Goal: Task Accomplishment & Management: Complete application form

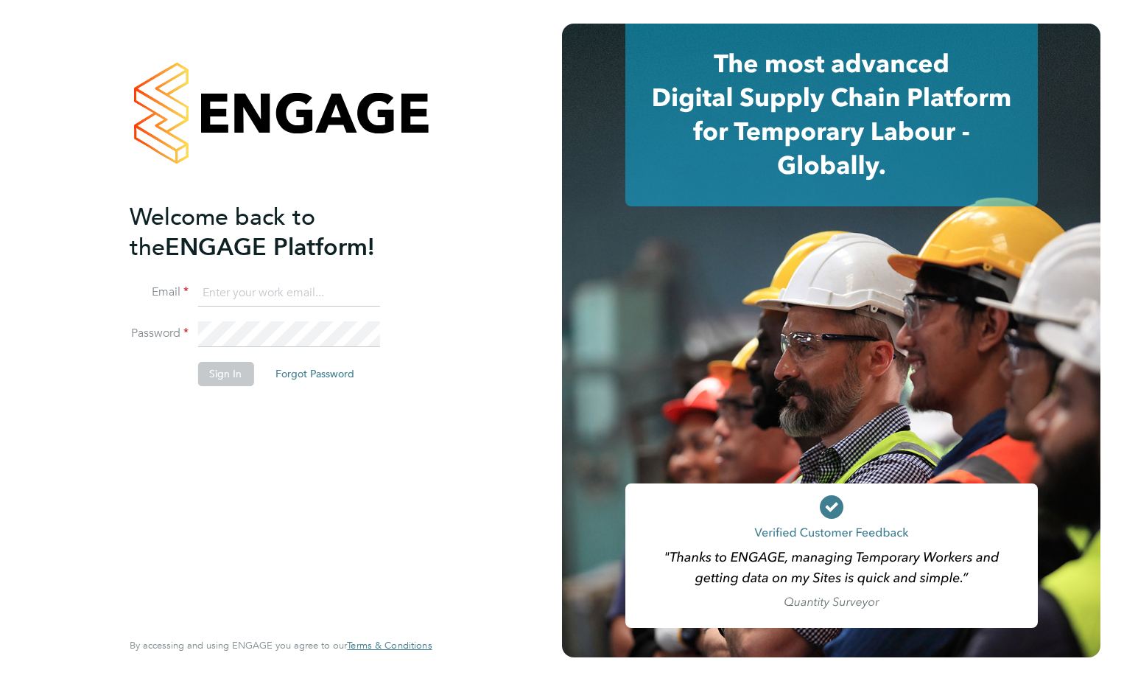
type input "[PERSON_NAME][EMAIL_ADDRESS][PERSON_NAME][DOMAIN_NAME]"
click at [234, 371] on button "Sign In" at bounding box center [225, 374] width 56 height 24
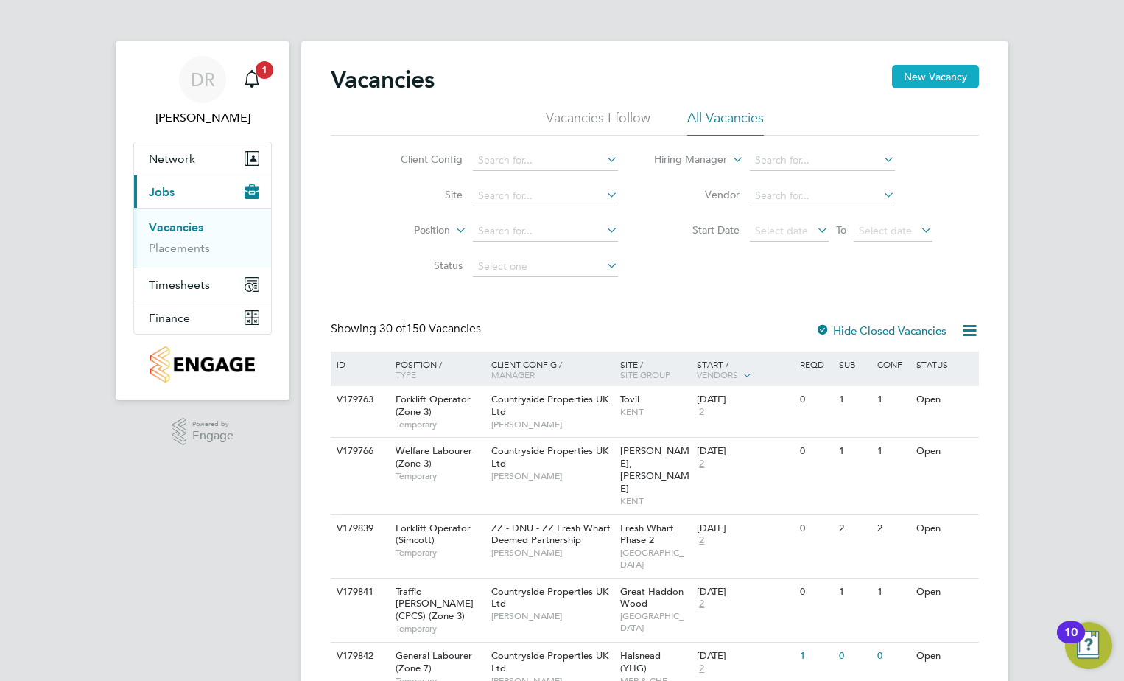
click at [948, 71] on button "New Vacancy" at bounding box center [935, 77] width 87 height 24
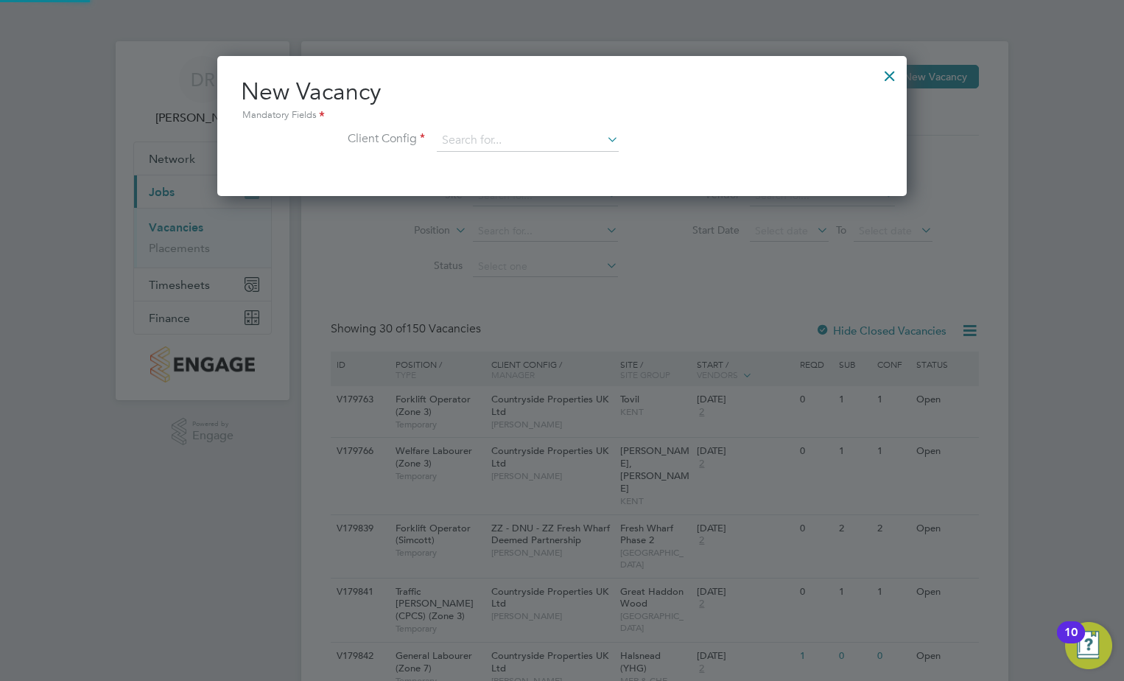
scroll to position [140, 690]
click at [533, 141] on input at bounding box center [528, 141] width 182 height 22
click at [881, 78] on div at bounding box center [890, 72] width 27 height 27
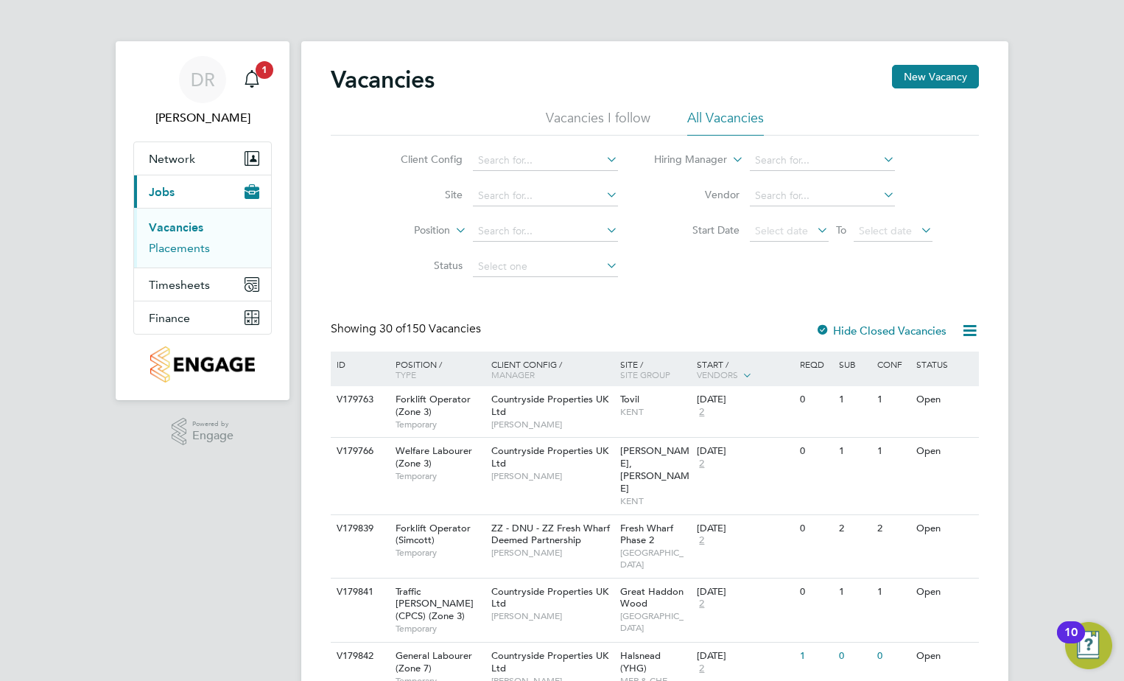
click at [186, 252] on link "Placements" at bounding box center [179, 248] width 61 height 14
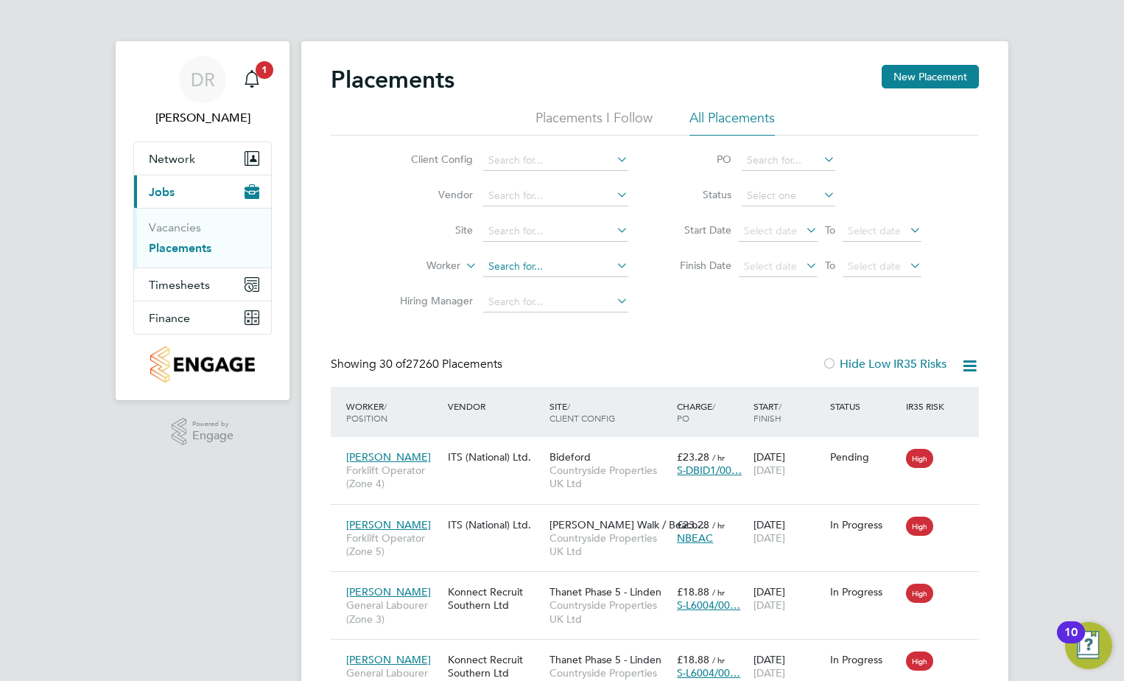
click at [521, 270] on input at bounding box center [555, 266] width 145 height 21
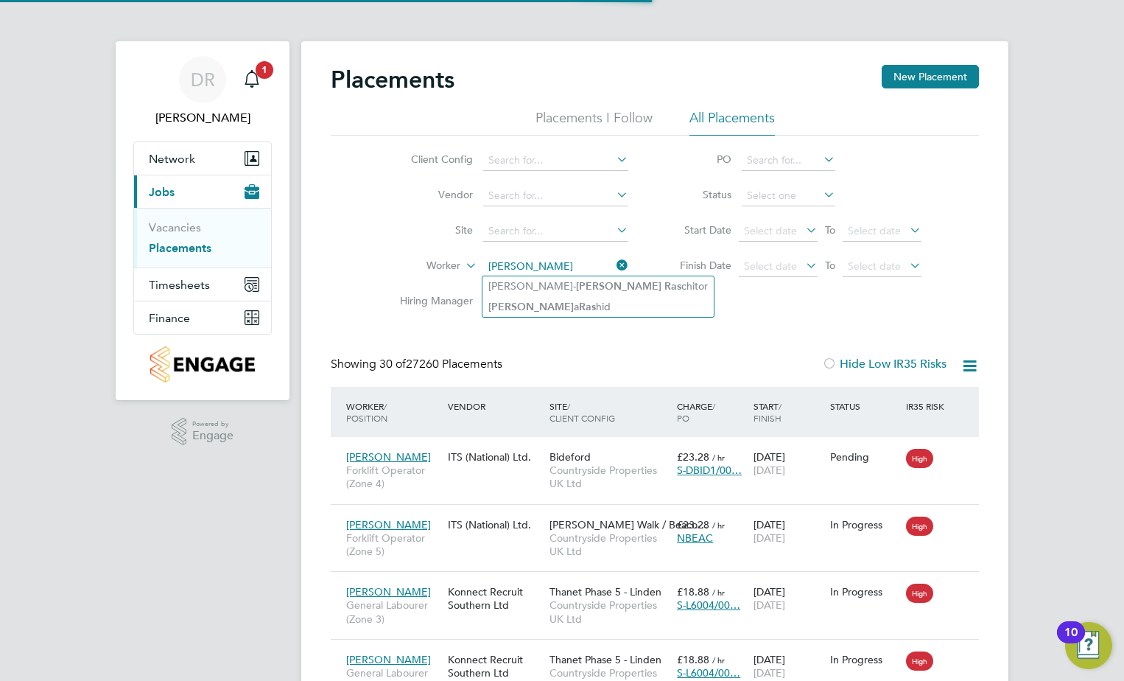
type input "[PERSON_NAME]"
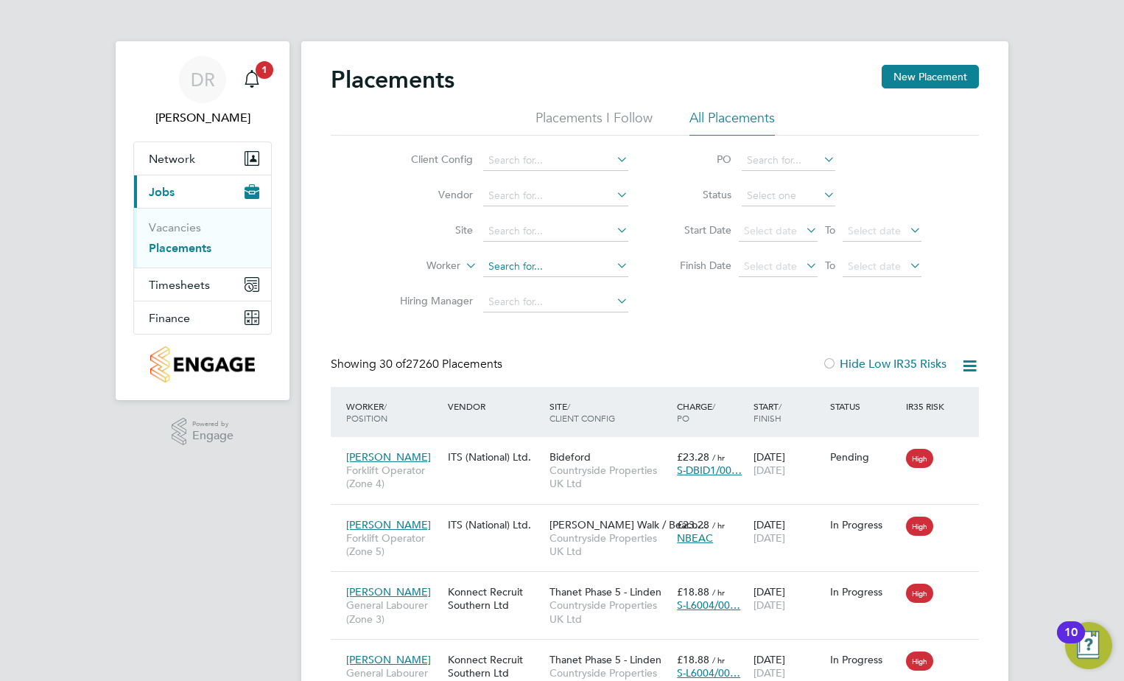
click at [533, 268] on input at bounding box center [555, 266] width 145 height 21
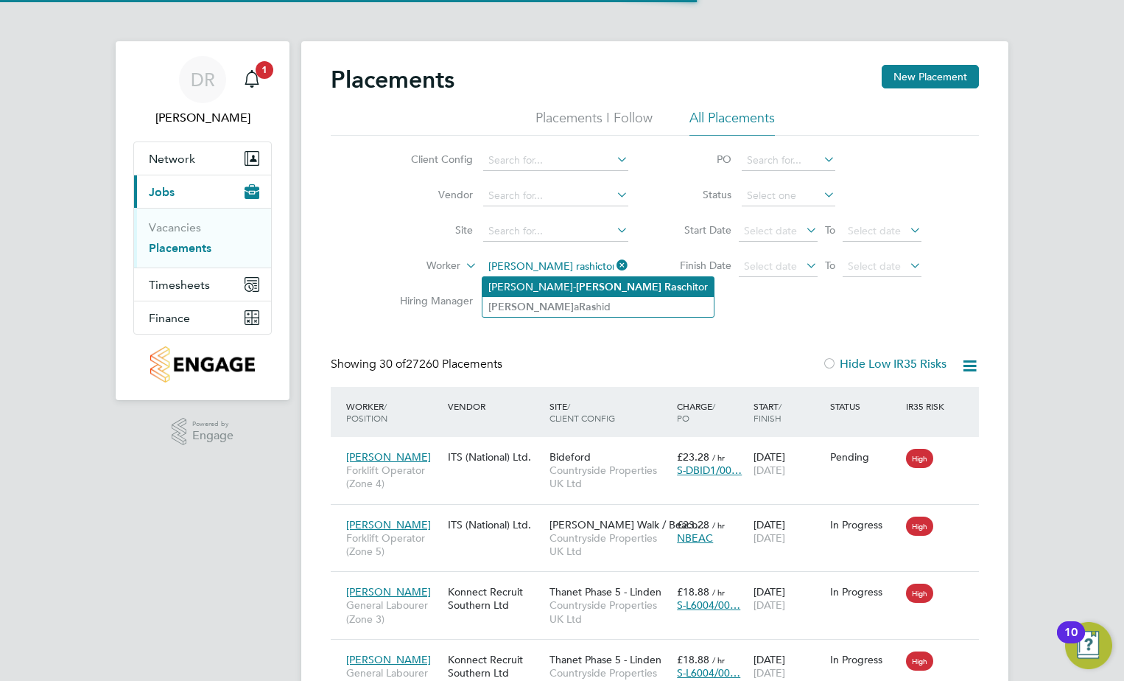
click at [664, 285] on b "Ras" at bounding box center [672, 287] width 17 height 13
type input "[PERSON_NAME]"
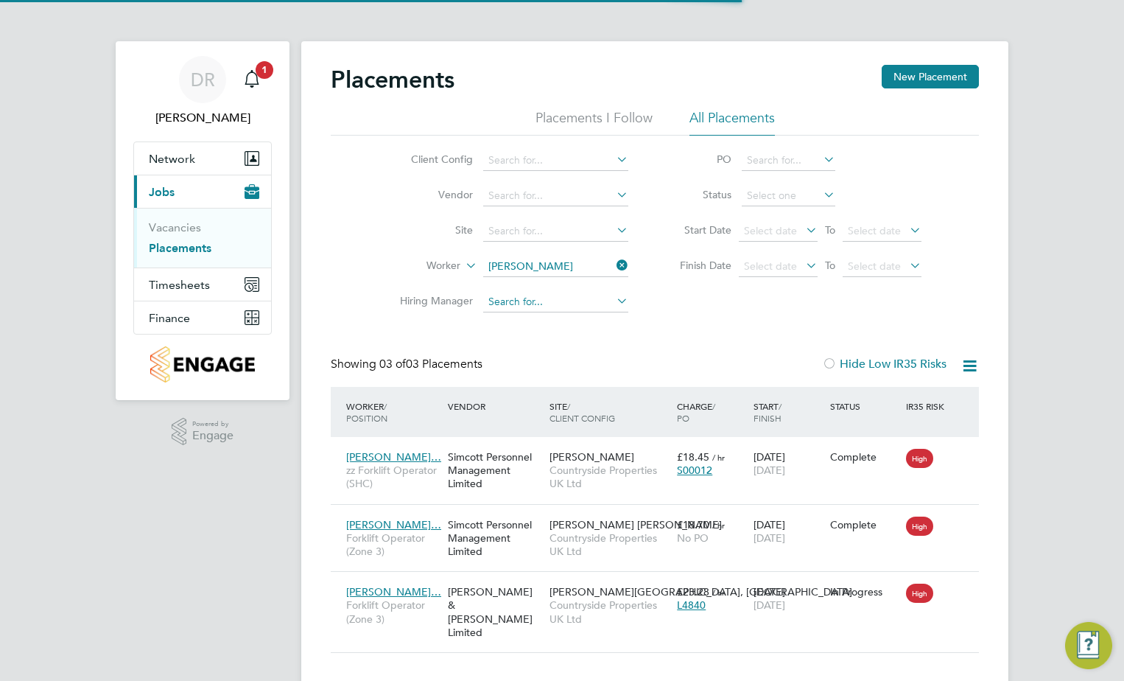
scroll to position [55, 128]
drag, startPoint x: 620, startPoint y: 270, endPoint x: 604, endPoint y: 264, distance: 17.2
click at [614, 270] on icon at bounding box center [614, 265] width 0 height 21
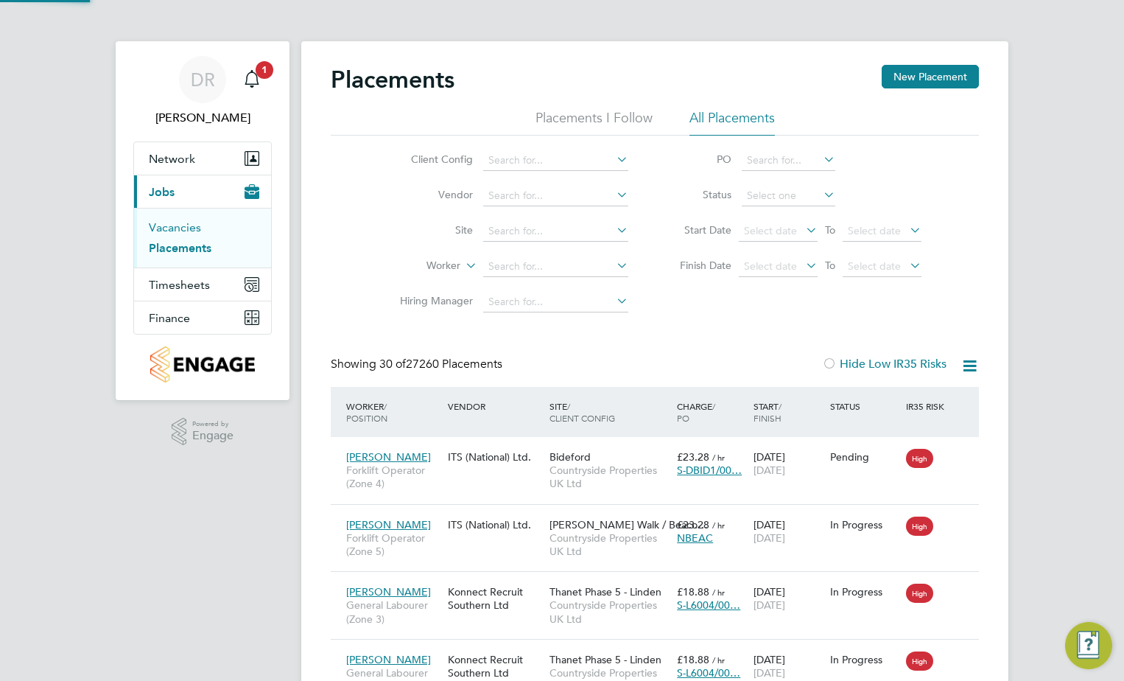
scroll to position [55, 102]
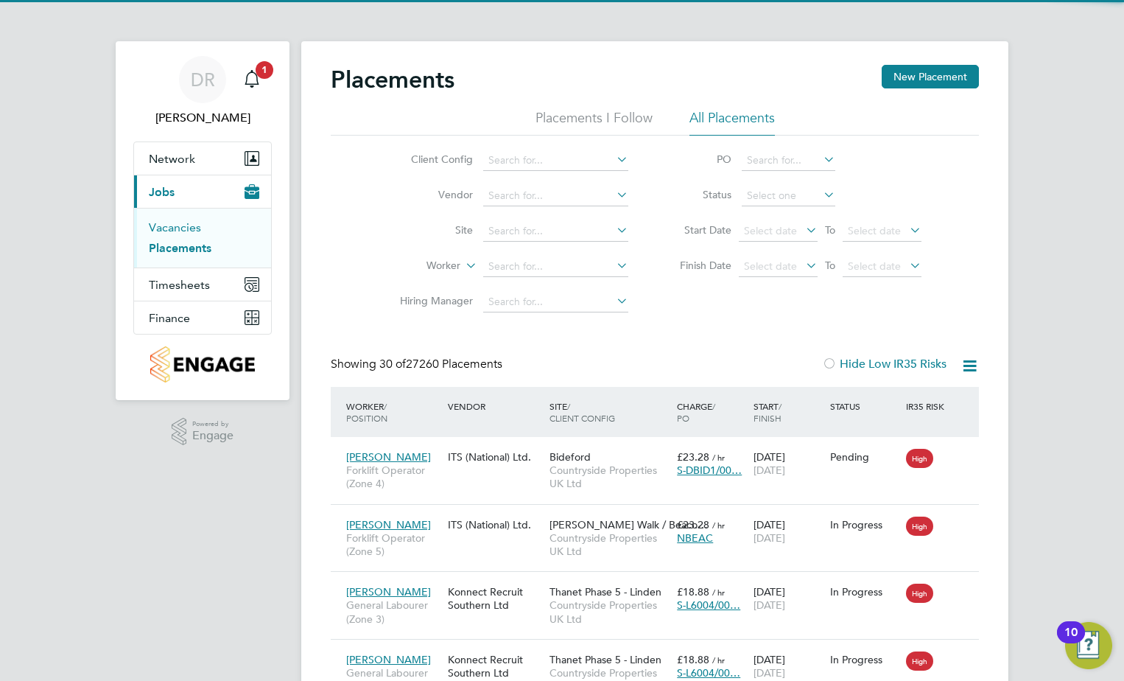
drag, startPoint x: 180, startPoint y: 227, endPoint x: 220, endPoint y: 227, distance: 39.0
click at [180, 228] on link "Vacancies" at bounding box center [175, 227] width 52 height 14
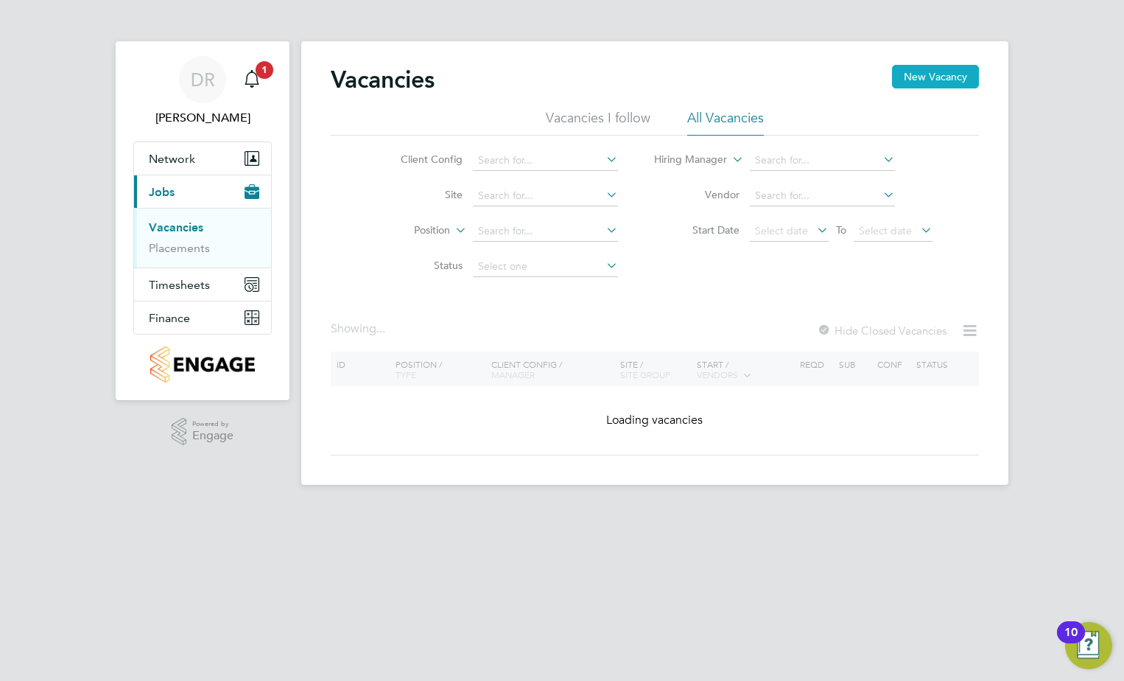
click at [947, 74] on button "New Vacancy" at bounding box center [935, 77] width 87 height 24
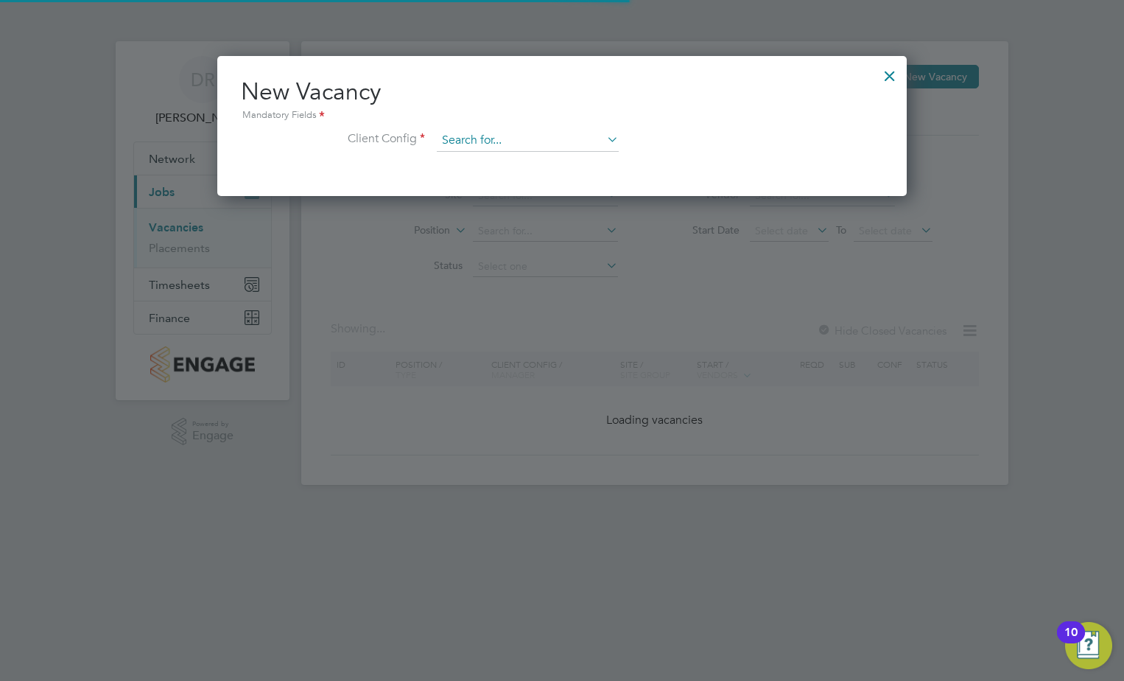
click at [543, 133] on input at bounding box center [528, 141] width 182 height 22
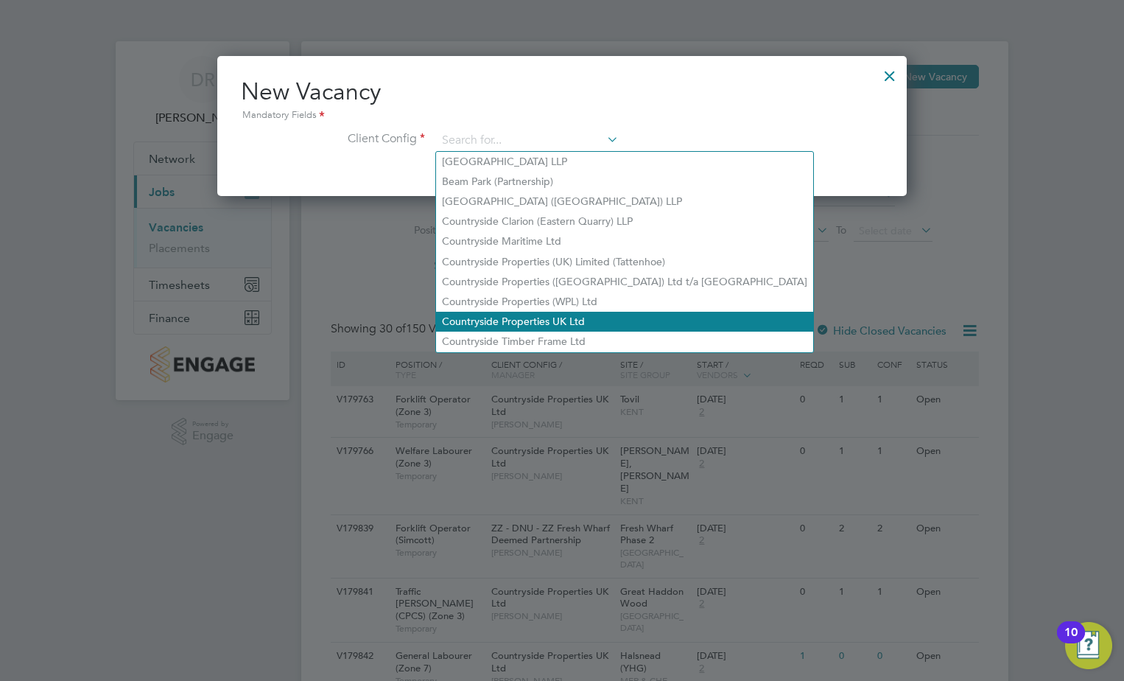
click at [533, 317] on li "Countryside Properties UK Ltd" at bounding box center [624, 322] width 377 height 20
type input "Countryside Properties UK Ltd"
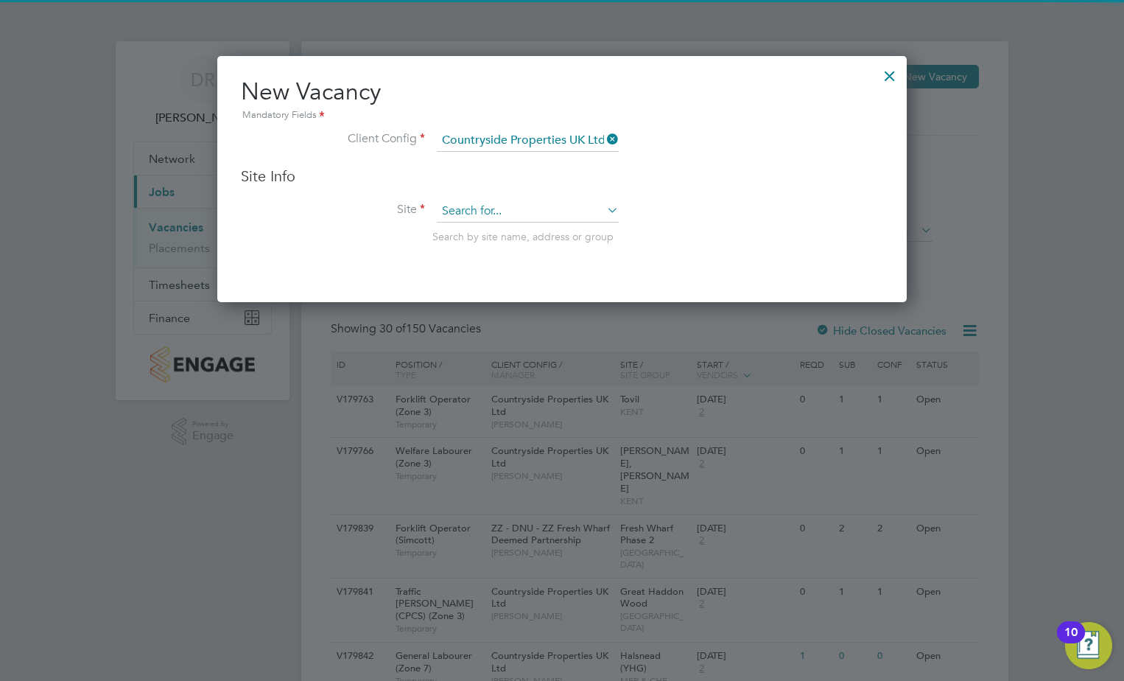
click at [521, 220] on input at bounding box center [528, 211] width 182 height 22
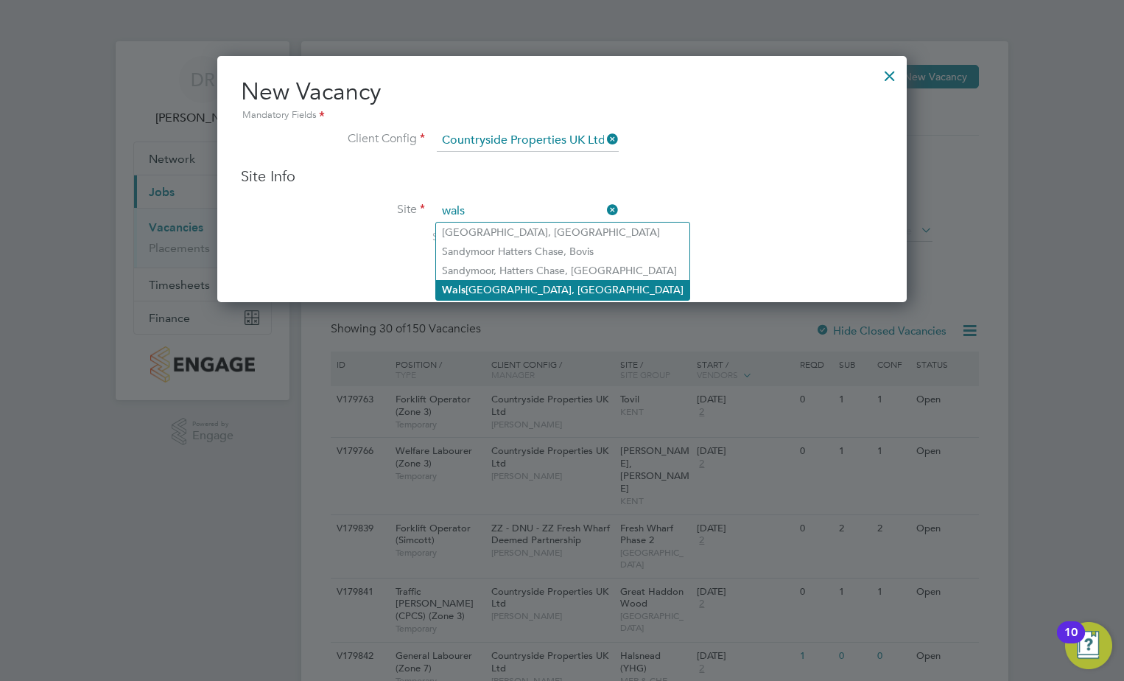
click at [535, 288] on li "[GEOGRAPHIC_DATA], [GEOGRAPHIC_DATA]" at bounding box center [562, 290] width 253 height 20
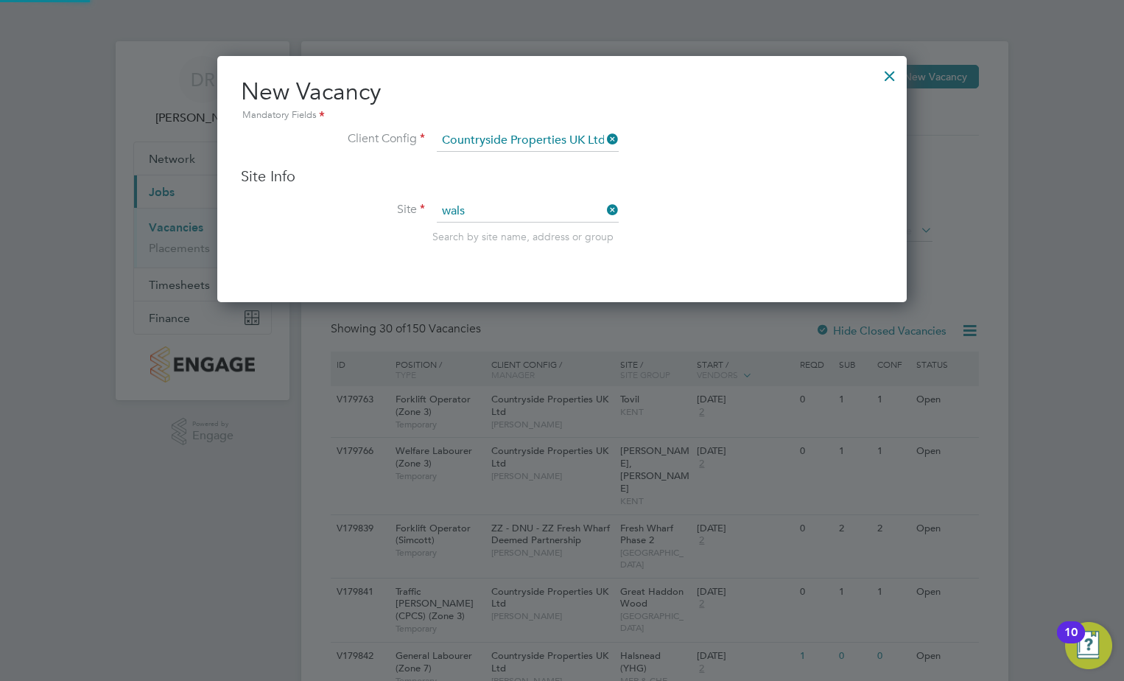
type input "[PERSON_NAME][GEOGRAPHIC_DATA], [GEOGRAPHIC_DATA]"
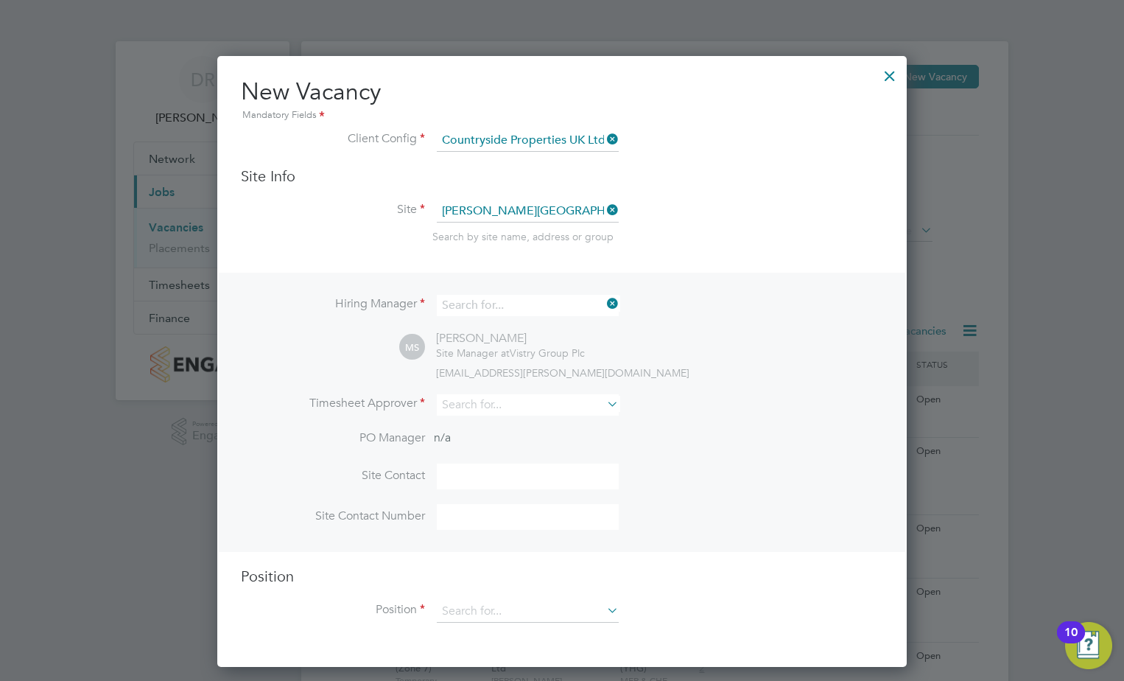
drag, startPoint x: 520, startPoint y: 306, endPoint x: 376, endPoint y: 300, distance: 144.5
click at [376, 300] on li "Hiring Manager" at bounding box center [562, 313] width 642 height 36
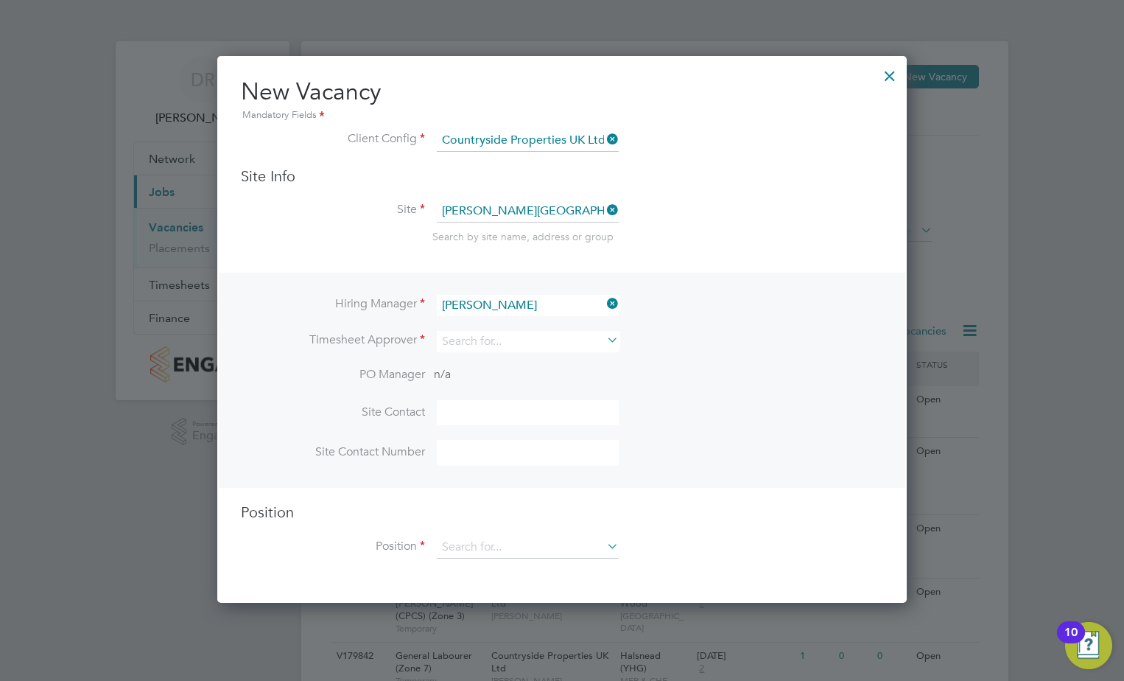
click at [505, 366] on li "[PERSON_NAME]" at bounding box center [527, 366] width 183 height 20
type input "[PERSON_NAME]"
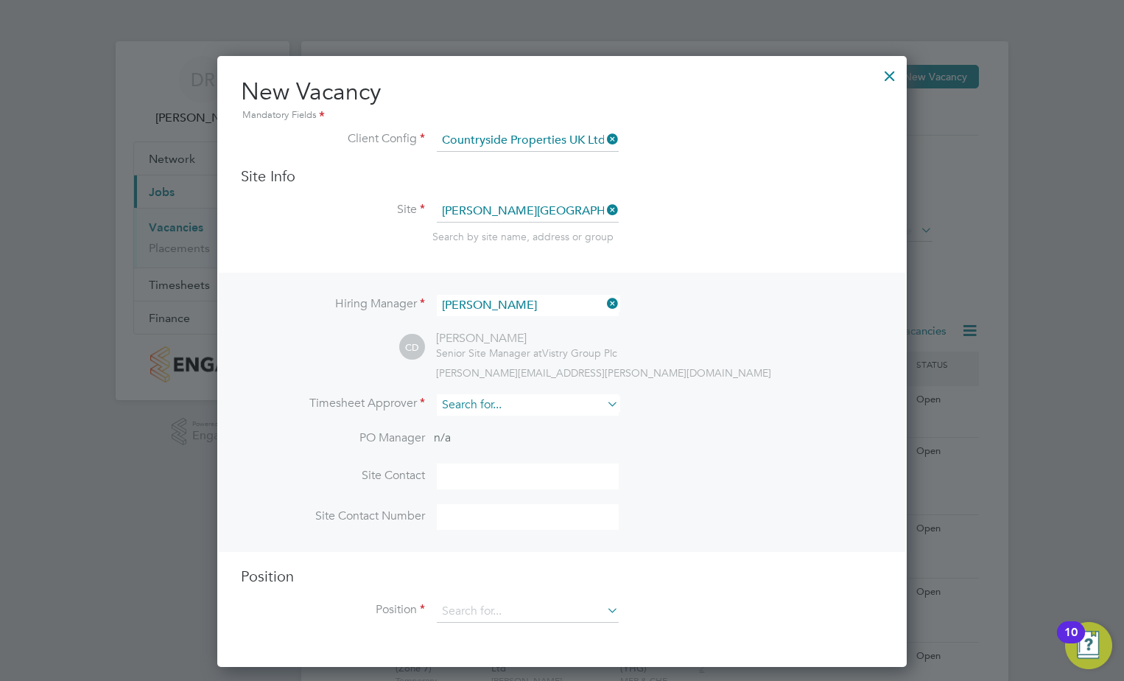
click at [457, 413] on input at bounding box center [528, 404] width 182 height 21
type input "c"
click at [504, 469] on li "[PERSON_NAME]" at bounding box center [527, 467] width 183 height 20
type input "[PERSON_NAME]"
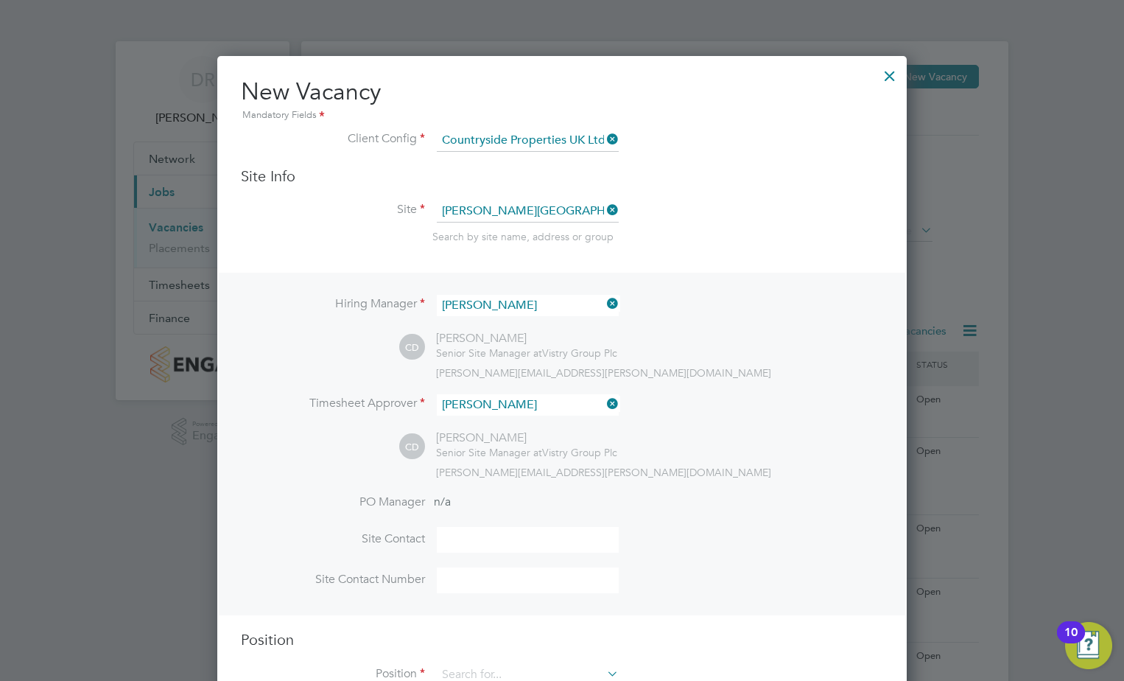
click at [454, 533] on input at bounding box center [528, 540] width 182 height 26
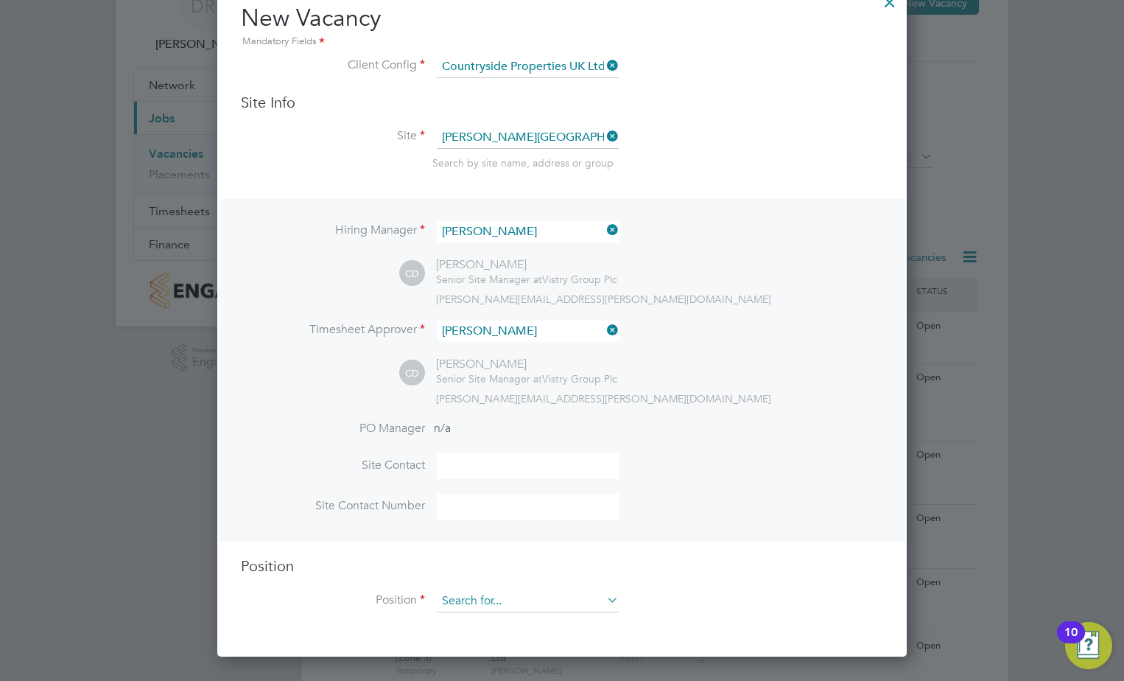
click at [485, 597] on input at bounding box center [528, 601] width 182 height 22
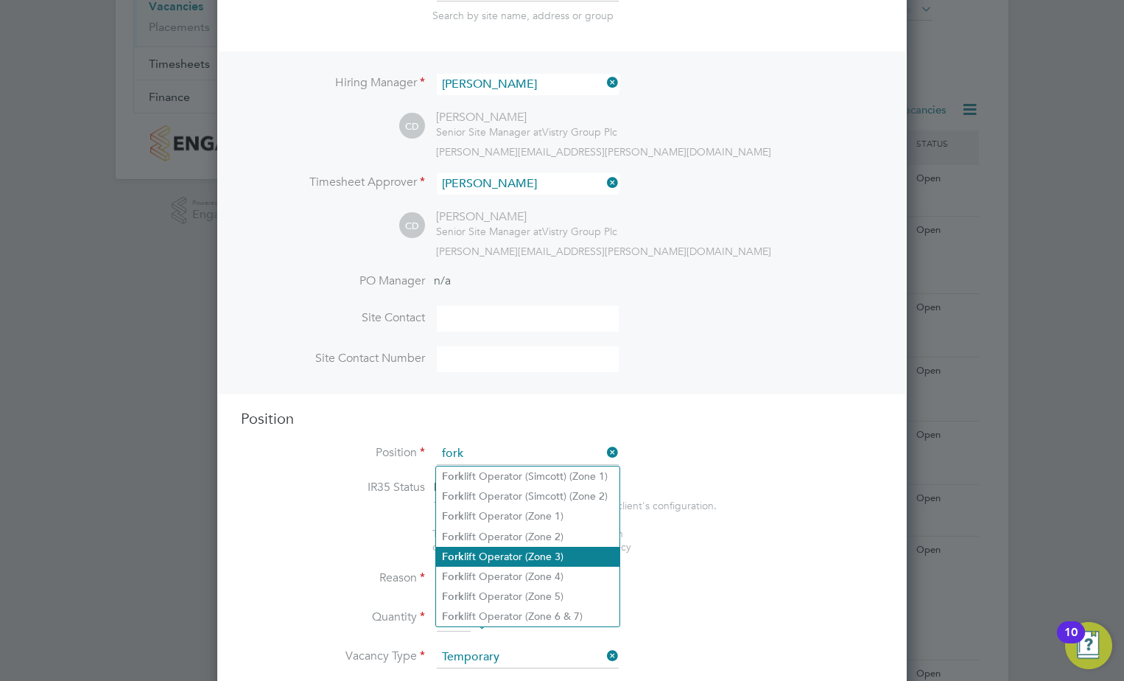
click at [536, 552] on li "Fork lift Operator (Zone 3)" at bounding box center [527, 557] width 183 height 20
type input "Forklift Operator (Zone 3)"
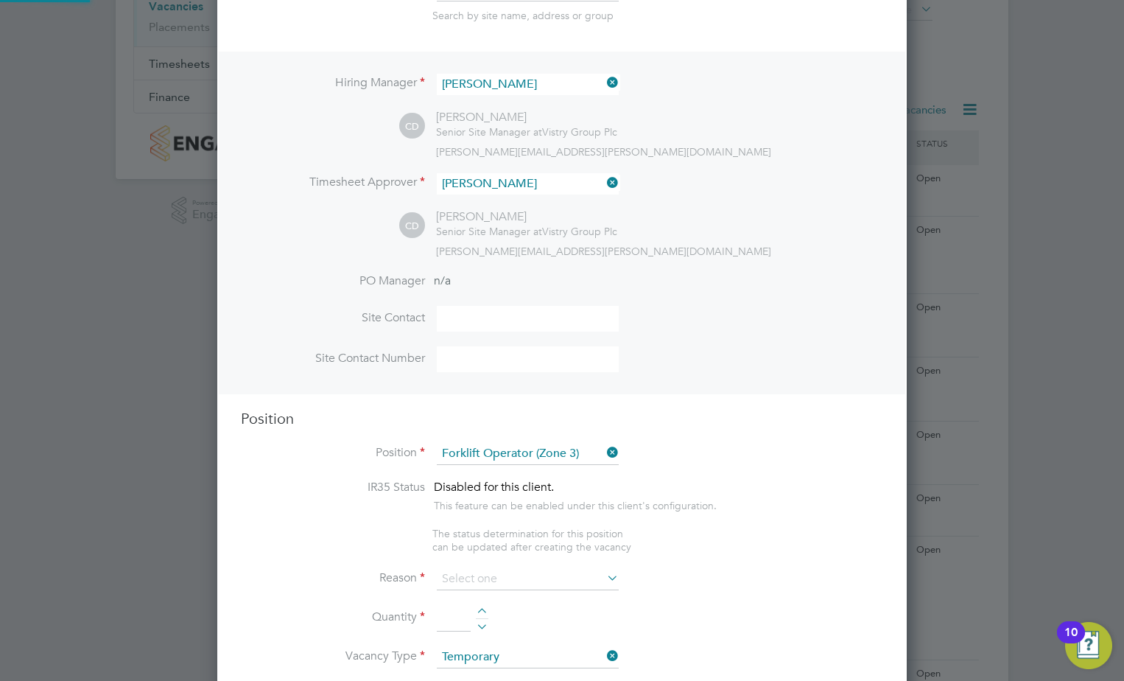
type textarea "• Operate construction machinery • Delivering large quantities of materials to …"
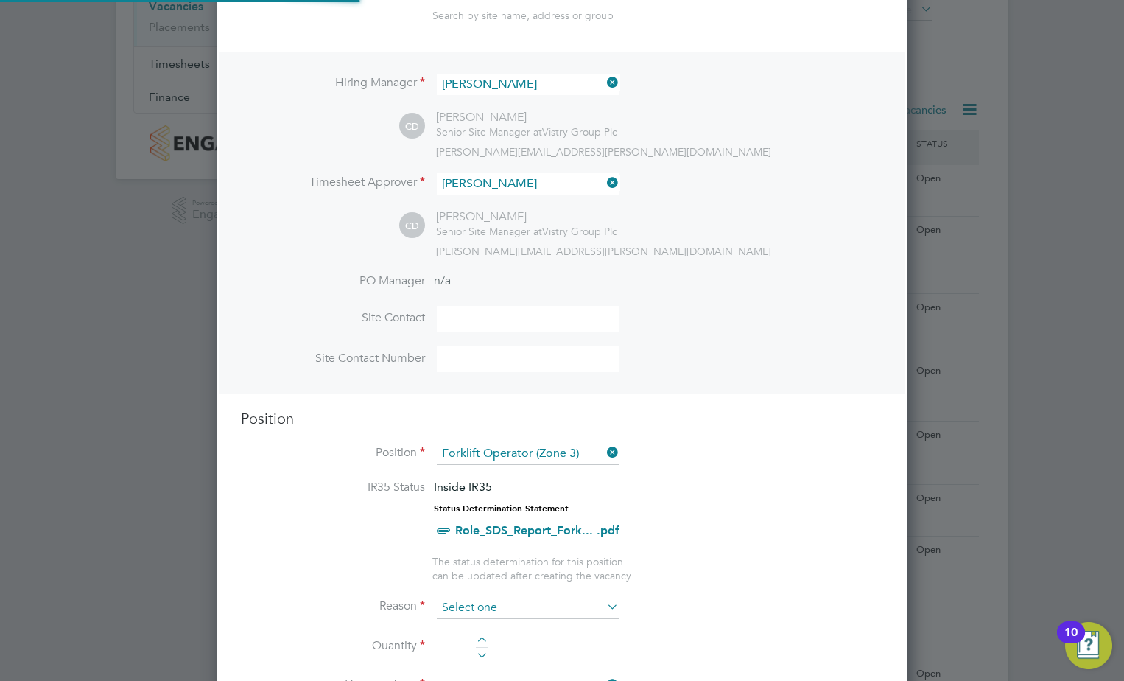
click at [471, 607] on input at bounding box center [528, 608] width 182 height 22
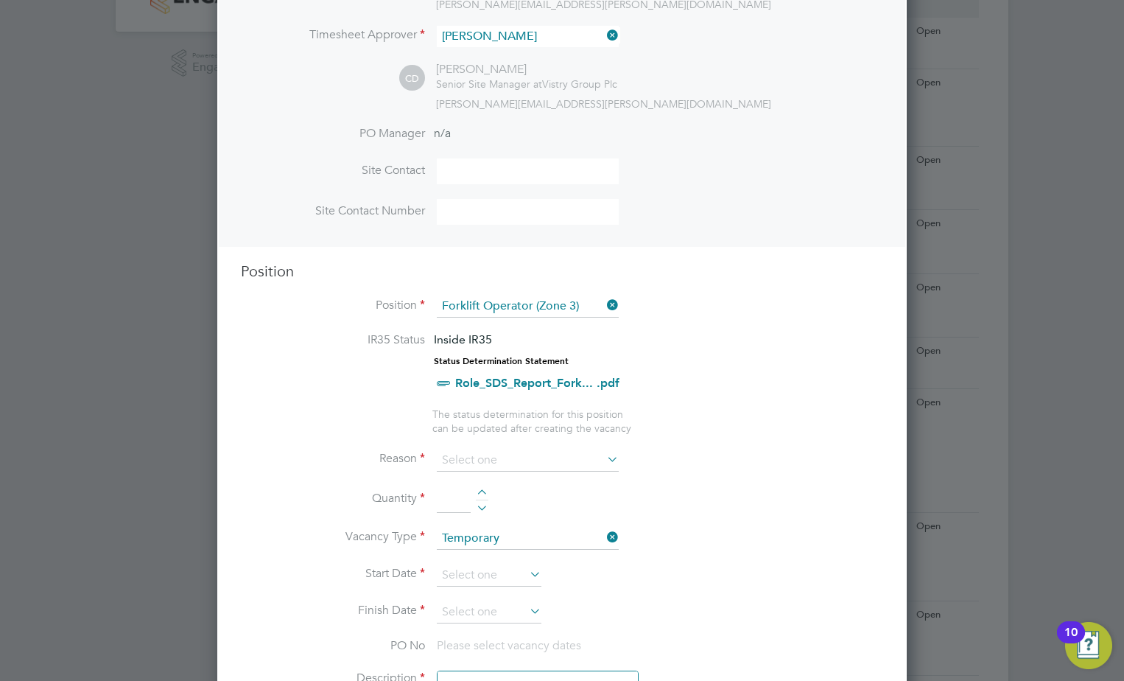
click at [478, 506] on li "Holiday" at bounding box center [527, 500] width 183 height 19
type input "Holiday"
click at [480, 493] on div at bounding box center [482, 494] width 13 height 10
type input "1"
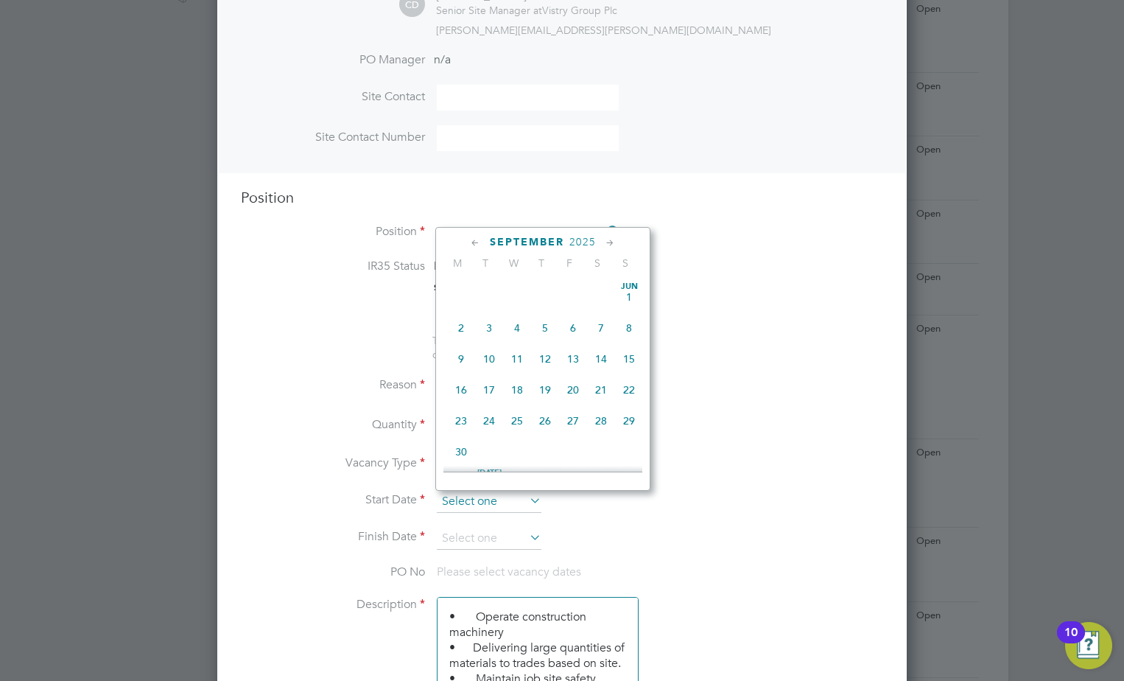
click at [472, 494] on input at bounding box center [489, 502] width 105 height 22
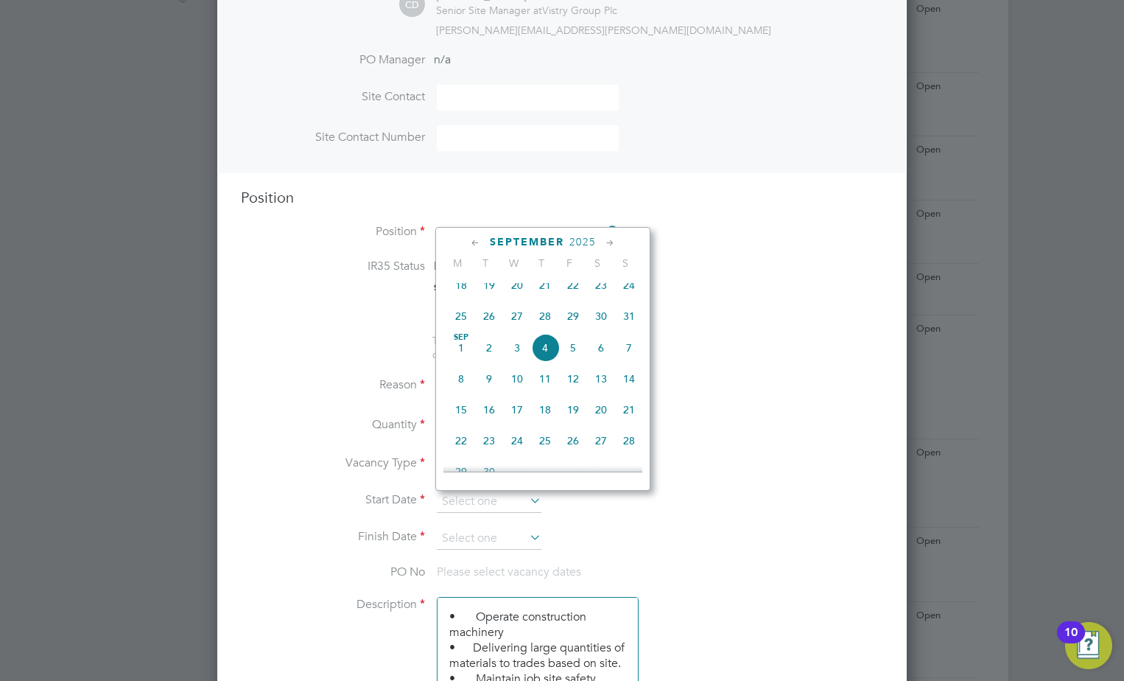
click at [539, 362] on span "4" at bounding box center [545, 348] width 28 height 28
type input "[DATE]"
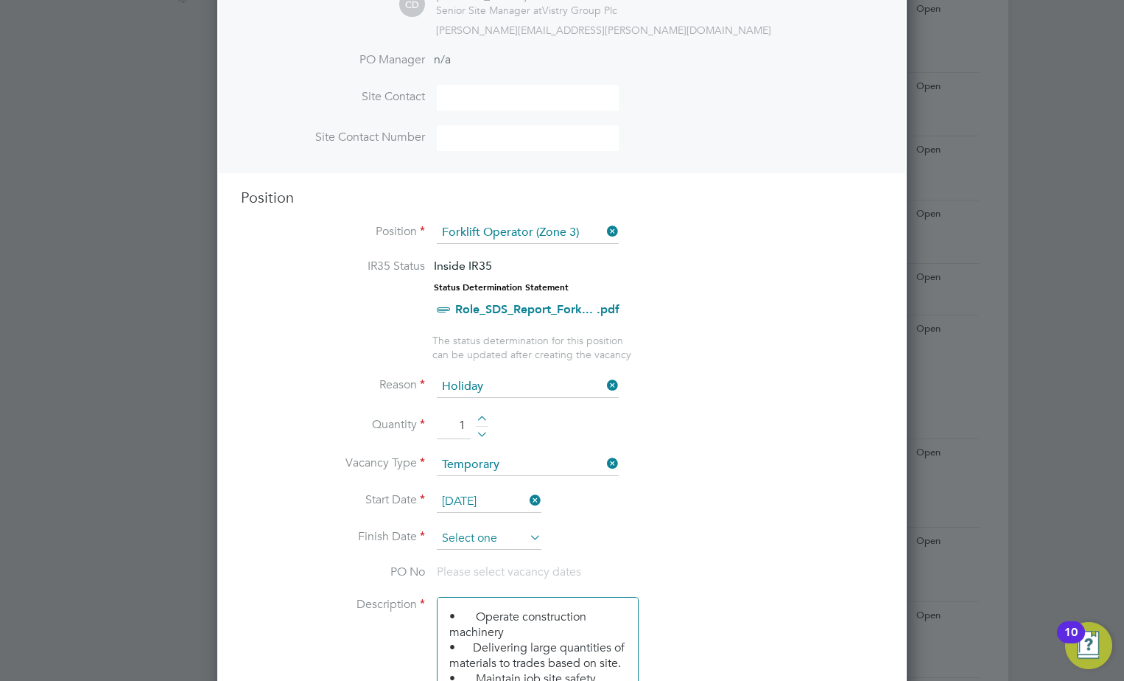
click at [487, 534] on input at bounding box center [489, 538] width 105 height 22
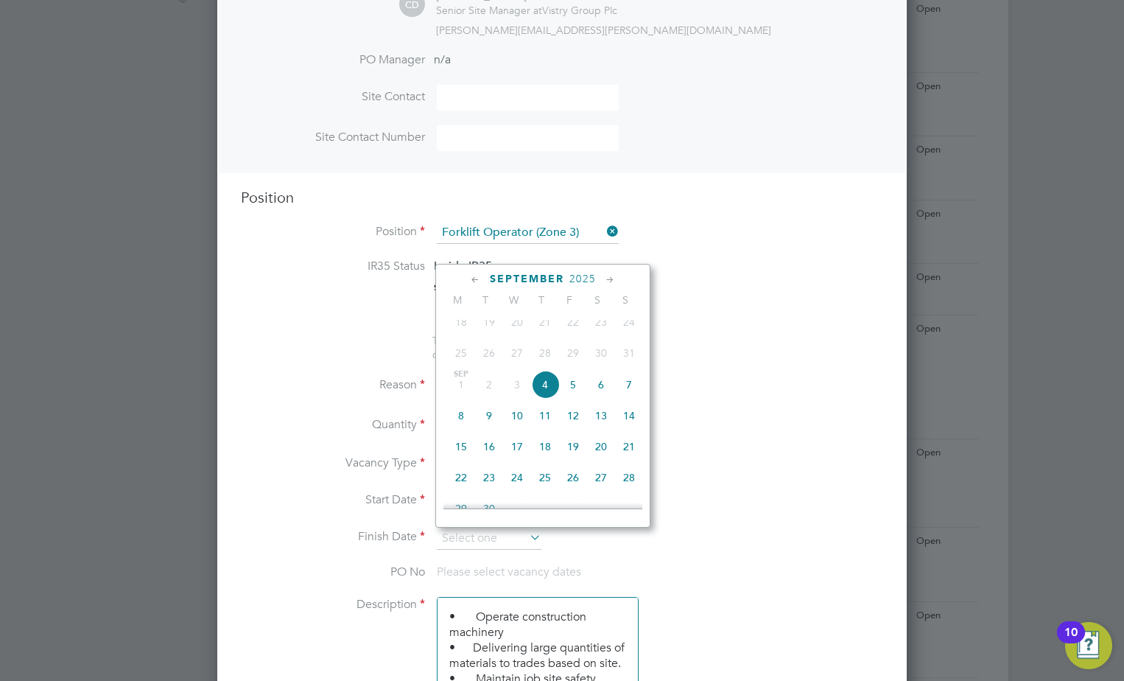
click at [544, 395] on span "4" at bounding box center [545, 385] width 28 height 28
type input "[DATE]"
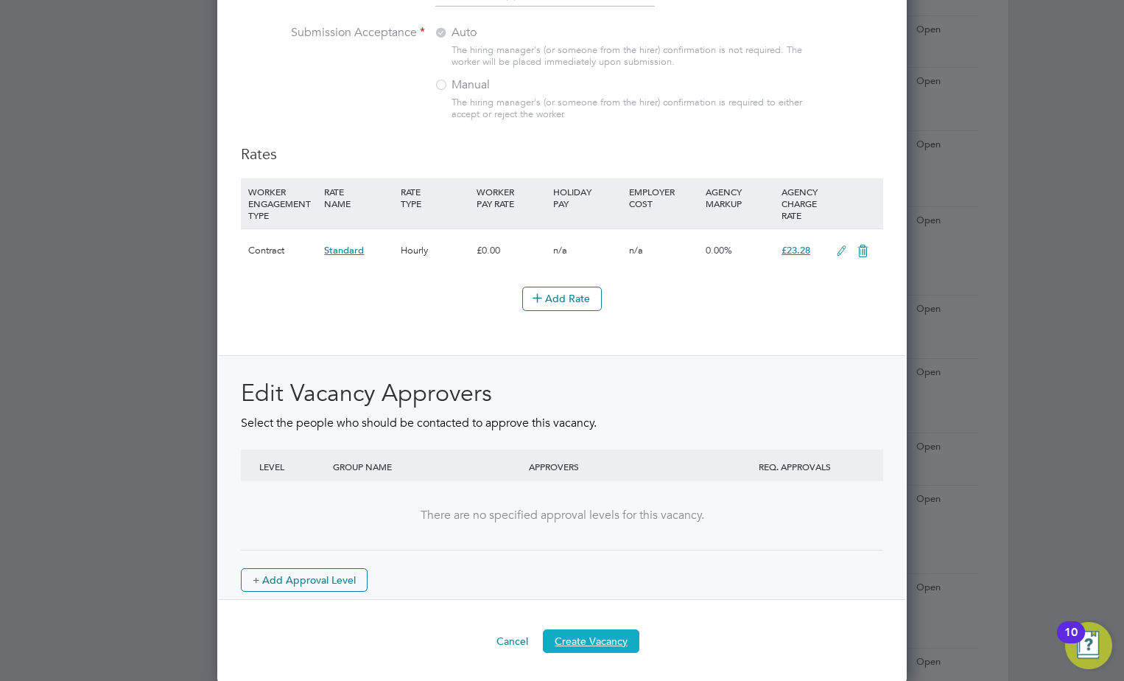
click at [578, 641] on button "Create Vacancy" at bounding box center [591, 641] width 97 height 24
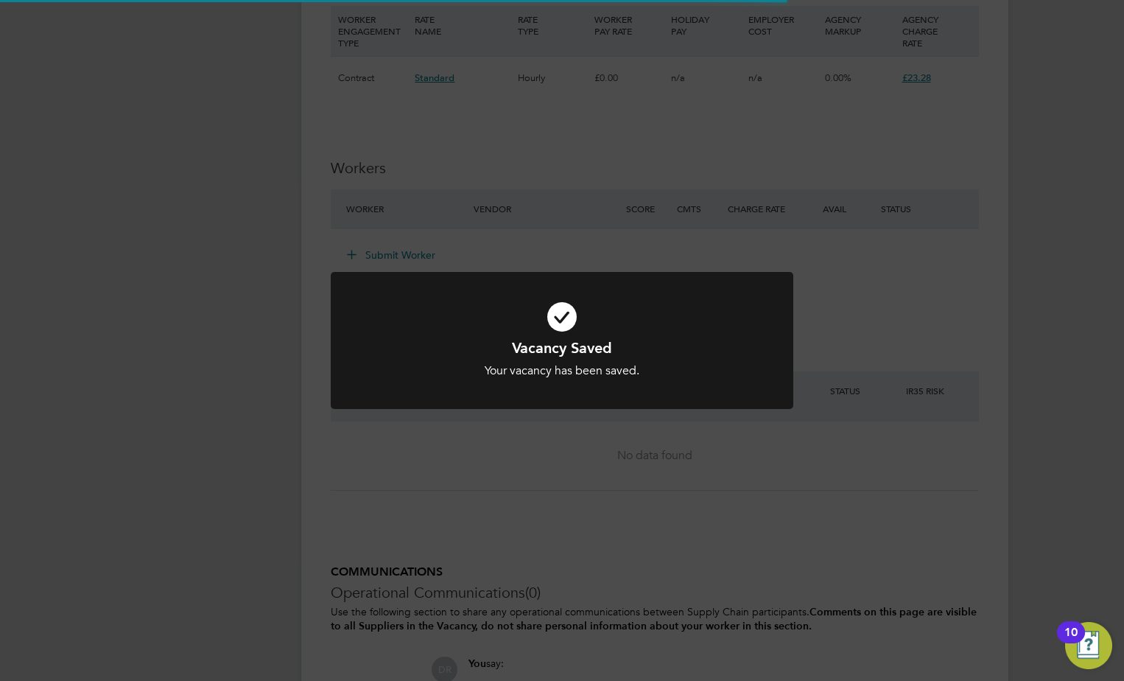
scroll to position [7, 7]
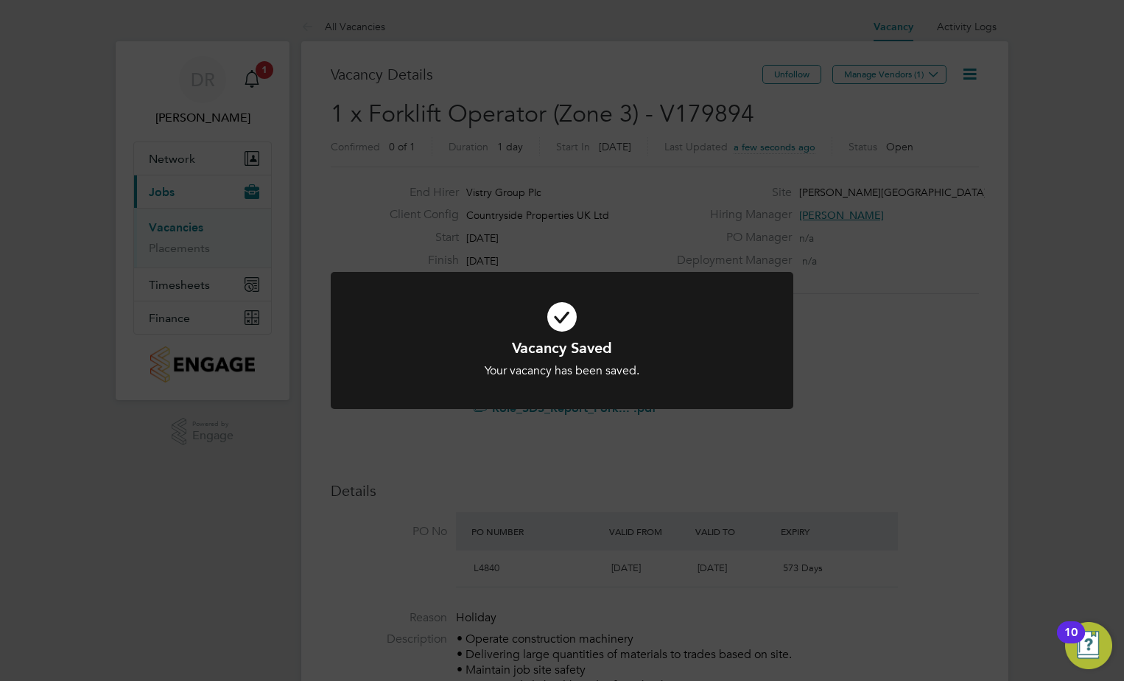
click at [905, 67] on div "Vacancy Saved Your vacancy has been saved. Cancel Okay" at bounding box center [562, 340] width 1124 height 681
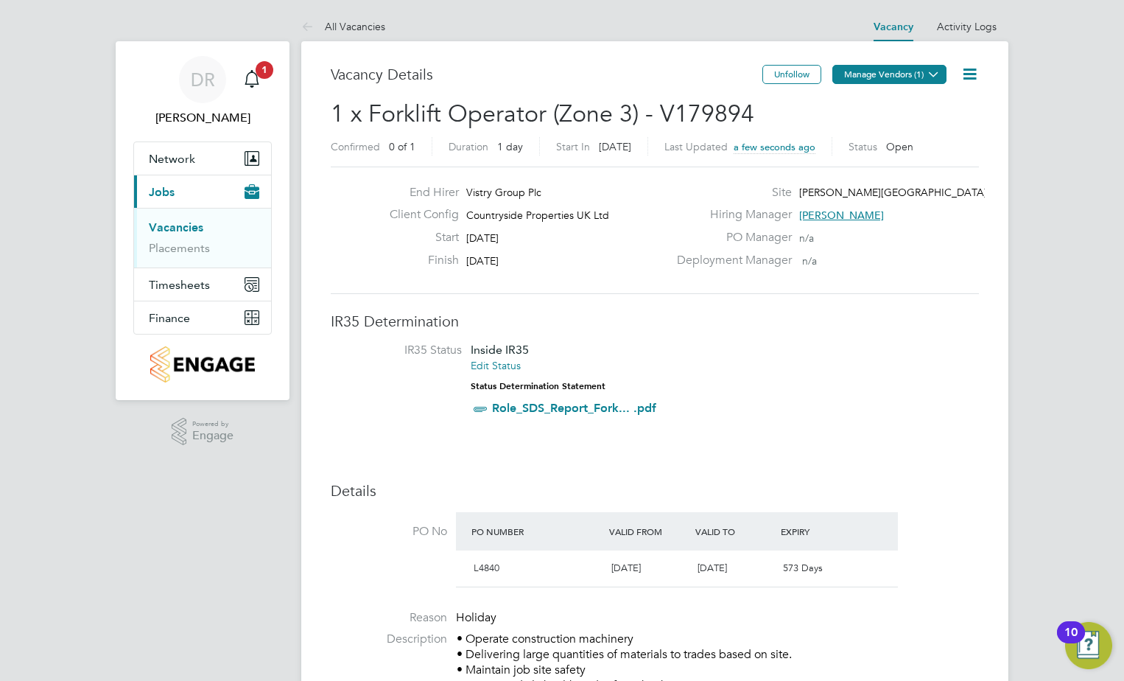
click at [907, 75] on button "Manage Vendors (1)" at bounding box center [889, 74] width 114 height 19
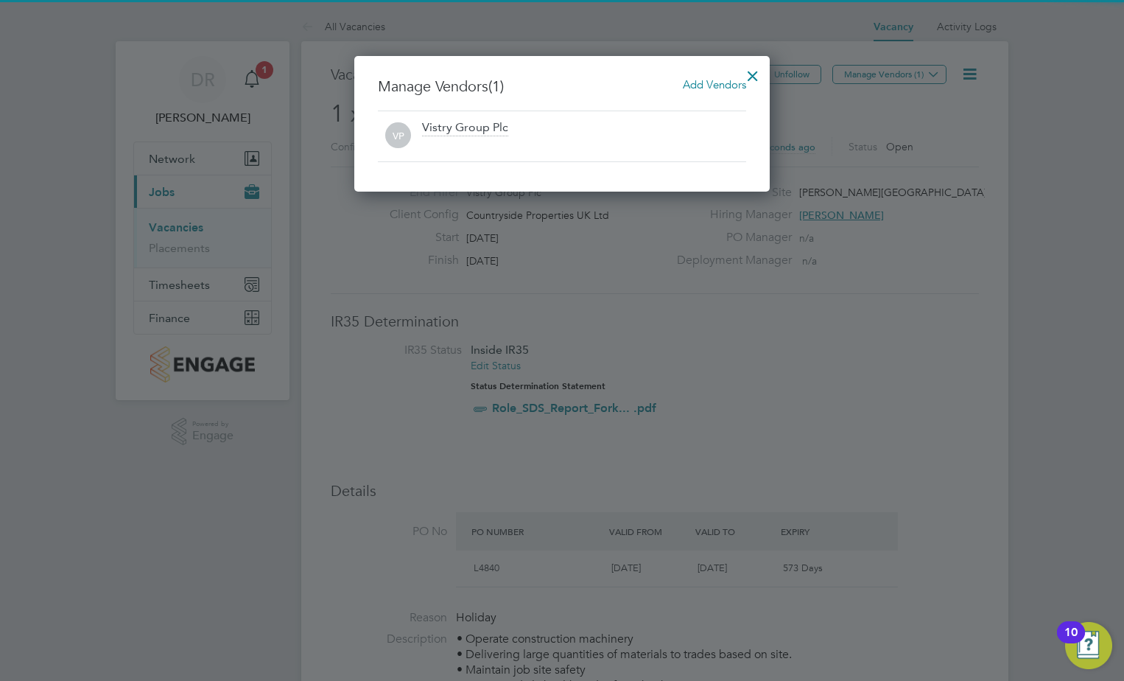
click at [722, 88] on span "Add Vendors" at bounding box center [714, 84] width 63 height 14
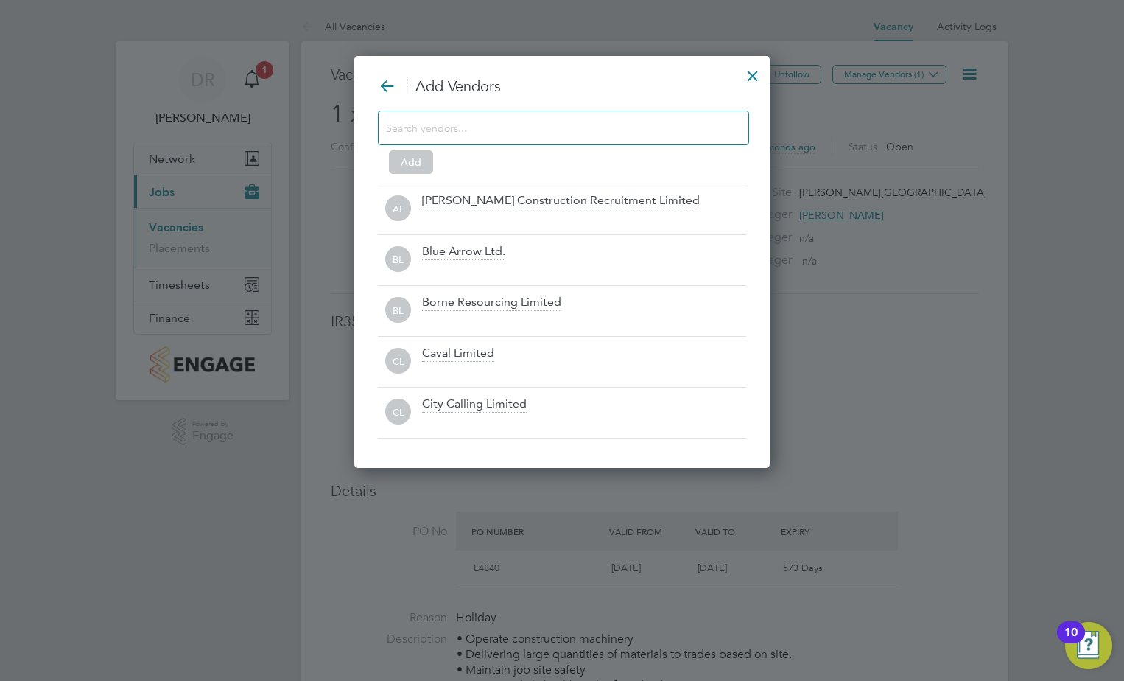
click at [580, 128] on input at bounding box center [551, 127] width 331 height 19
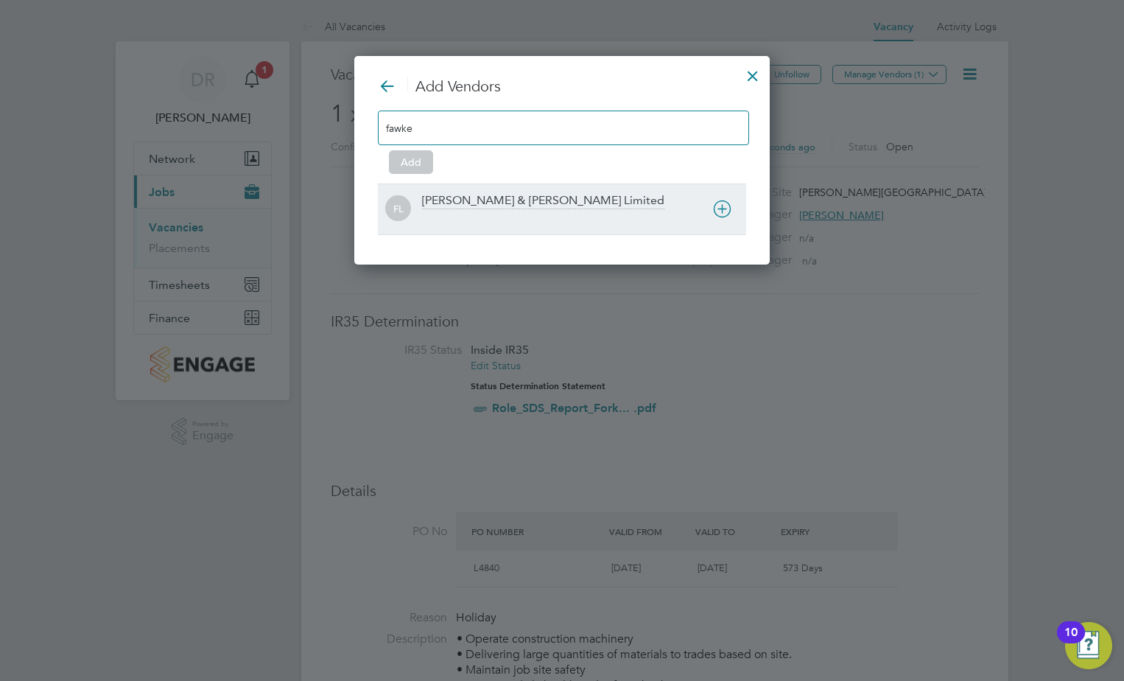
type input "fawke"
click at [726, 215] on icon at bounding box center [722, 209] width 18 height 18
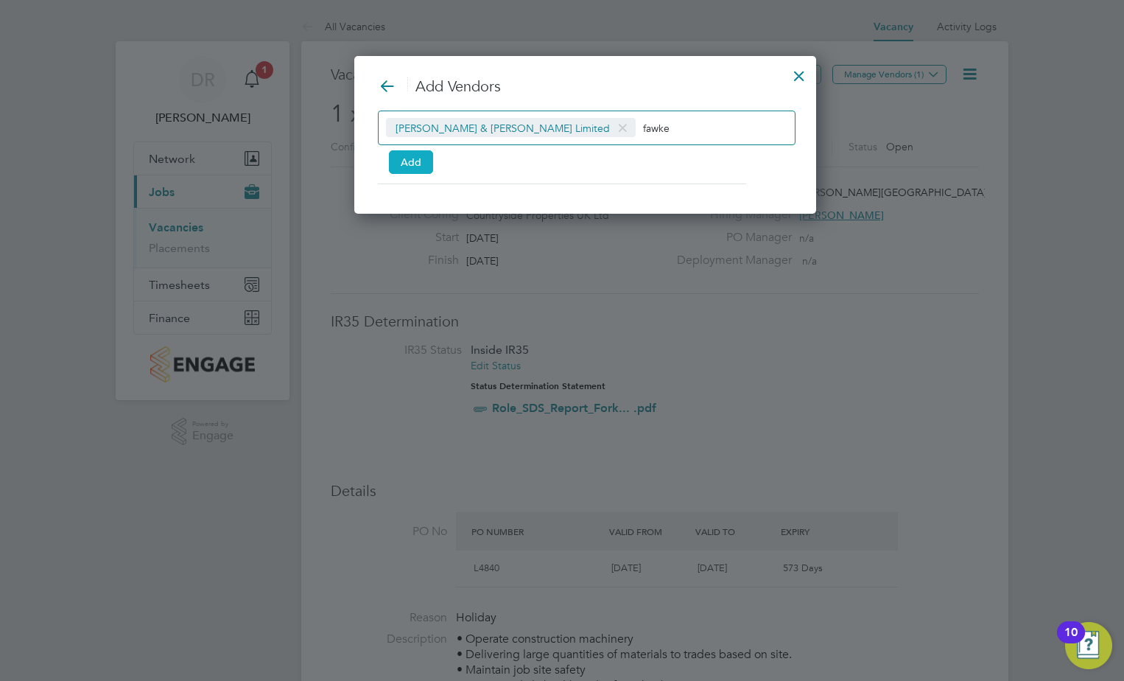
click at [420, 158] on button "Add" at bounding box center [411, 162] width 44 height 24
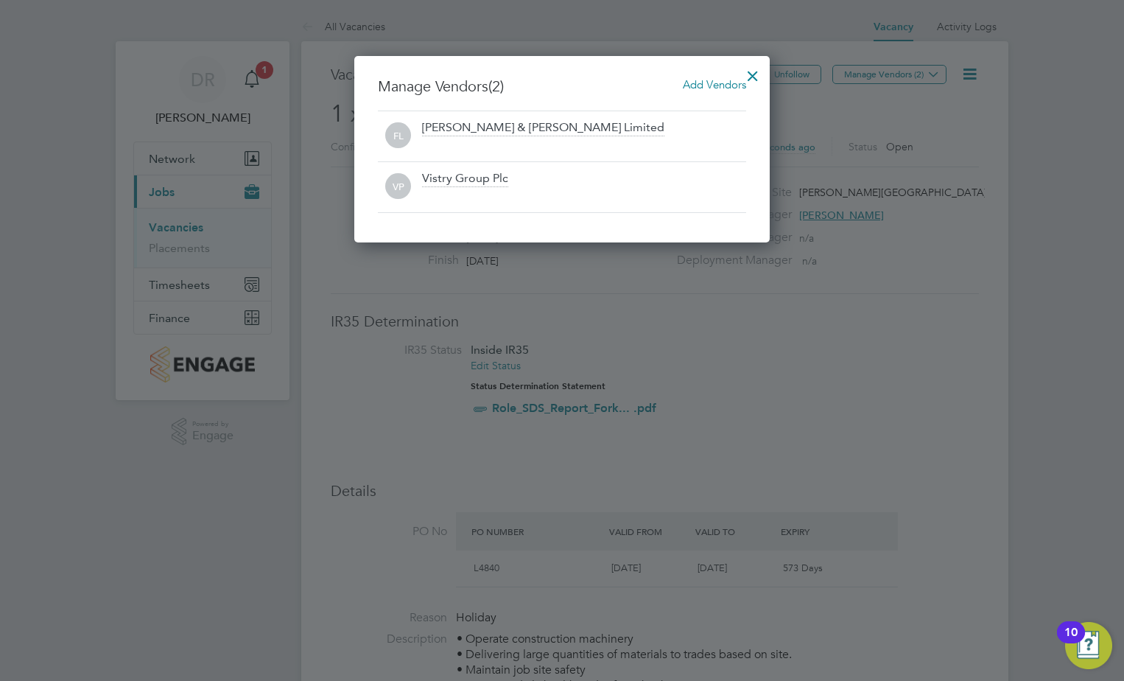
click at [754, 74] on div at bounding box center [753, 72] width 27 height 27
